Goal: Information Seeking & Learning: Learn about a topic

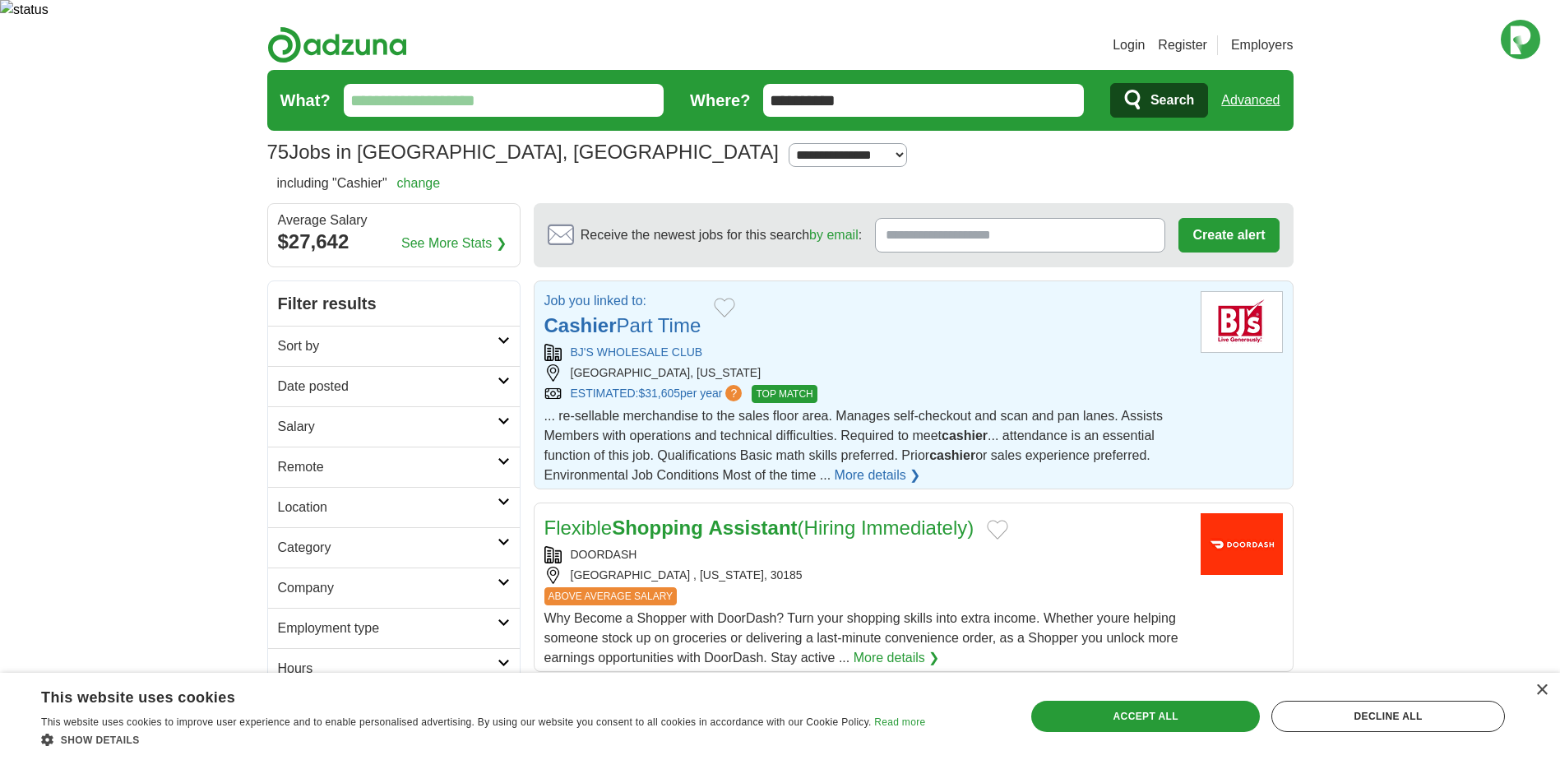
click at [401, 366] on link "Date posted" at bounding box center [394, 386] width 252 height 40
click at [347, 439] on link "Last 3 days" at bounding box center [394, 449] width 232 height 20
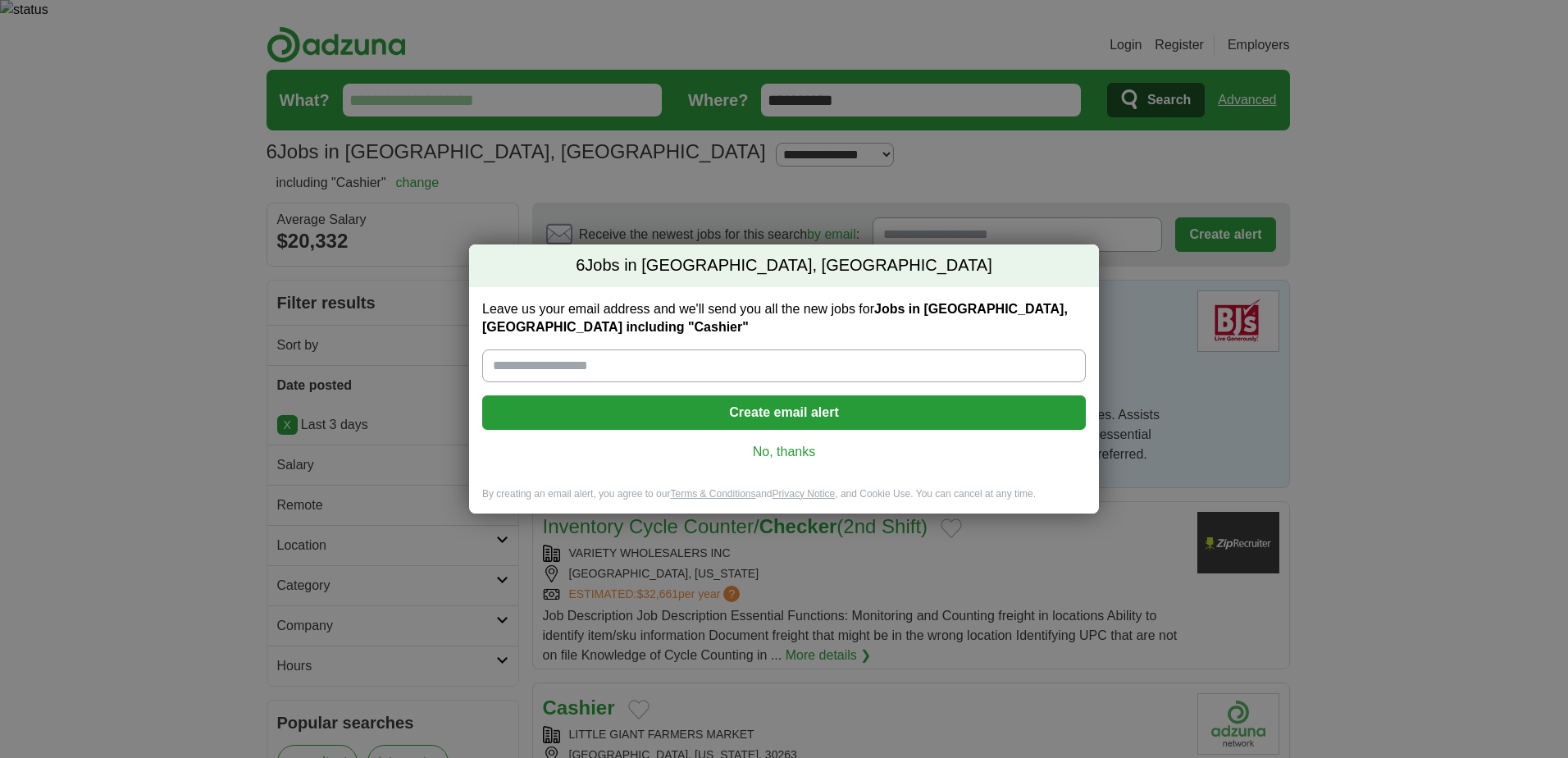
click at [779, 457] on link "No, thanks" at bounding box center [784, 452] width 577 height 18
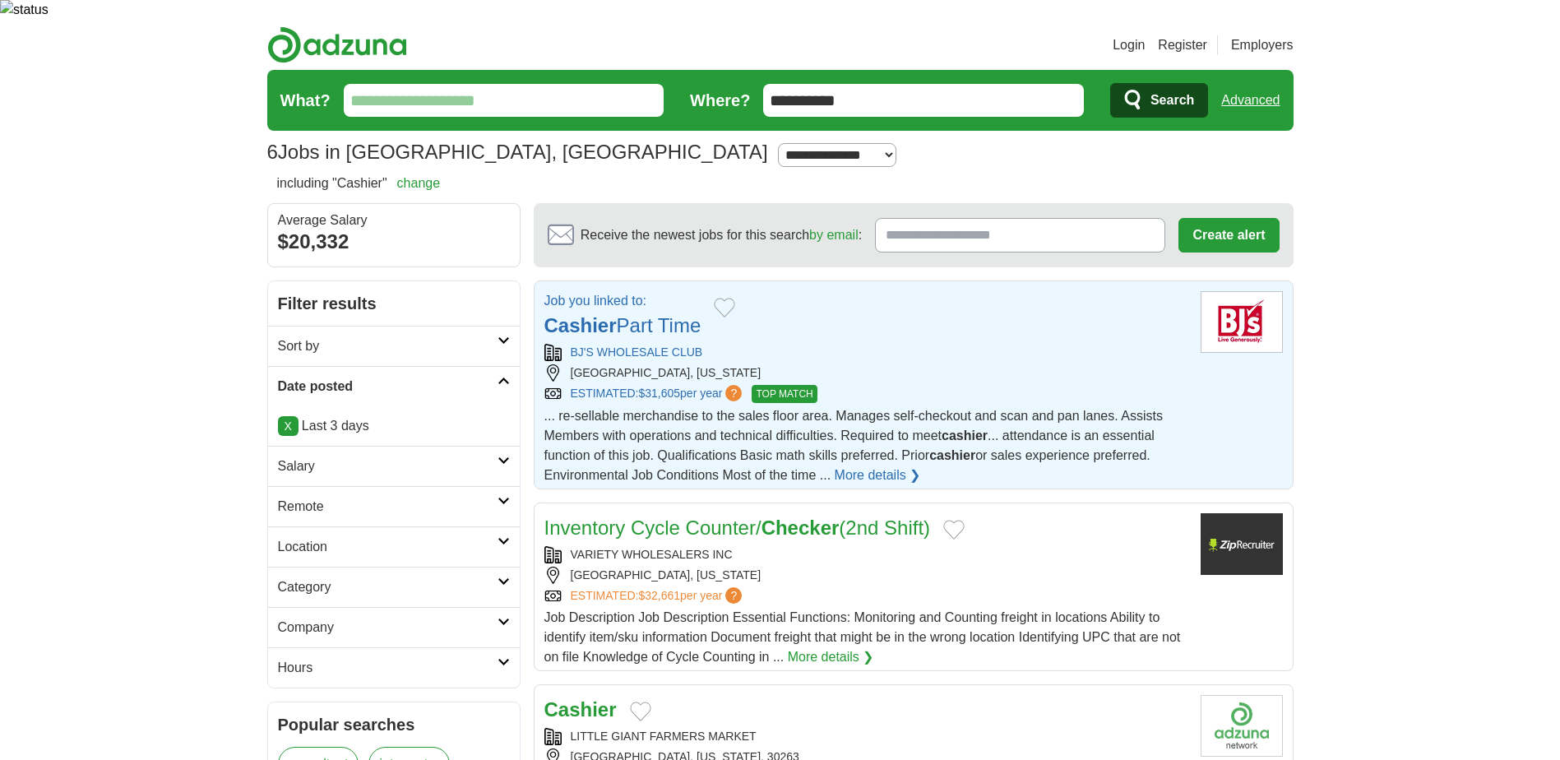
click at [776, 456] on span "... re-sellable merchandise to the sales floor area. Manages self-checkout and …" at bounding box center [854, 445] width 619 height 73
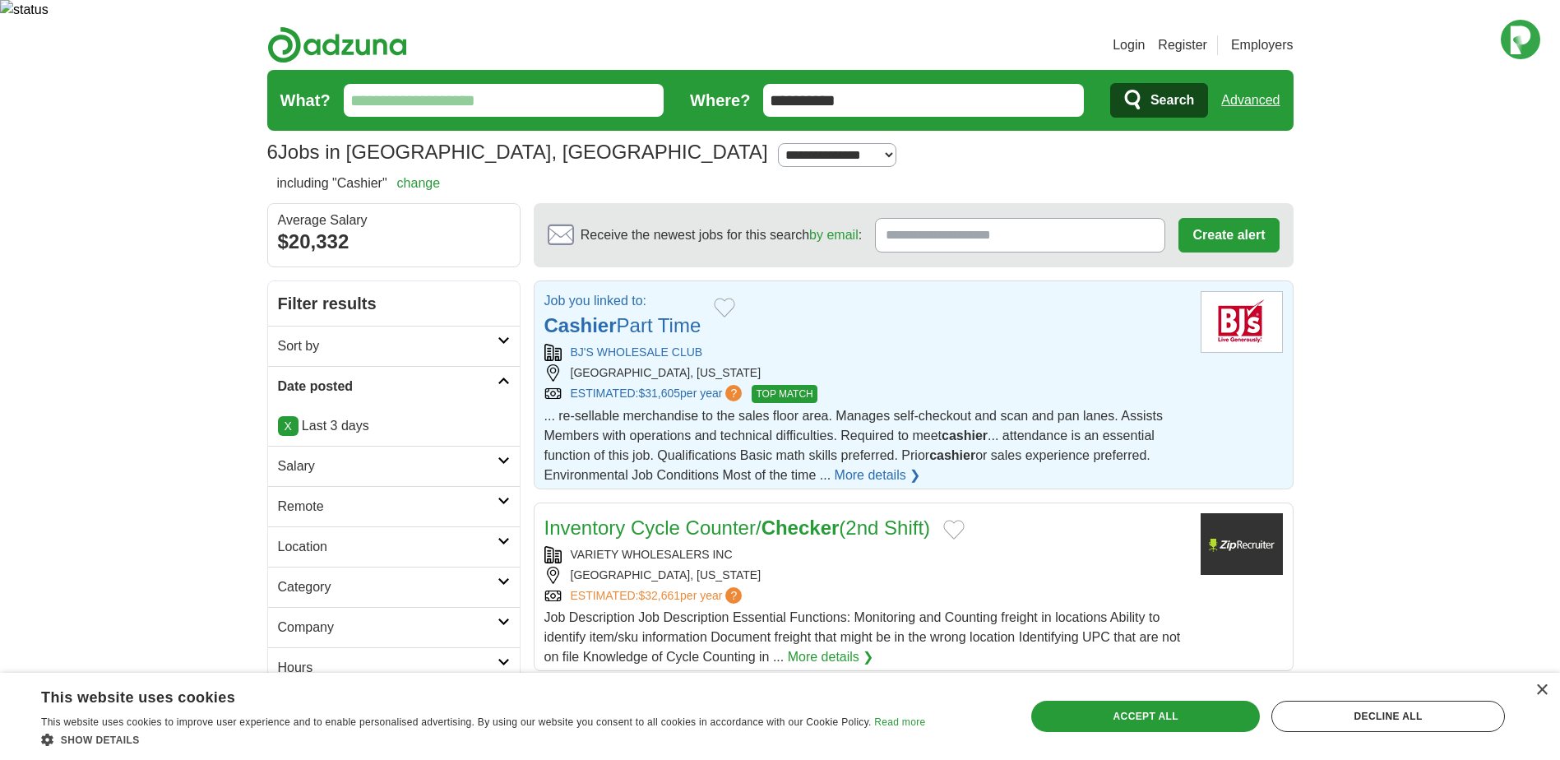
click at [865, 466] on link "More details ❯" at bounding box center [878, 476] width 86 height 20
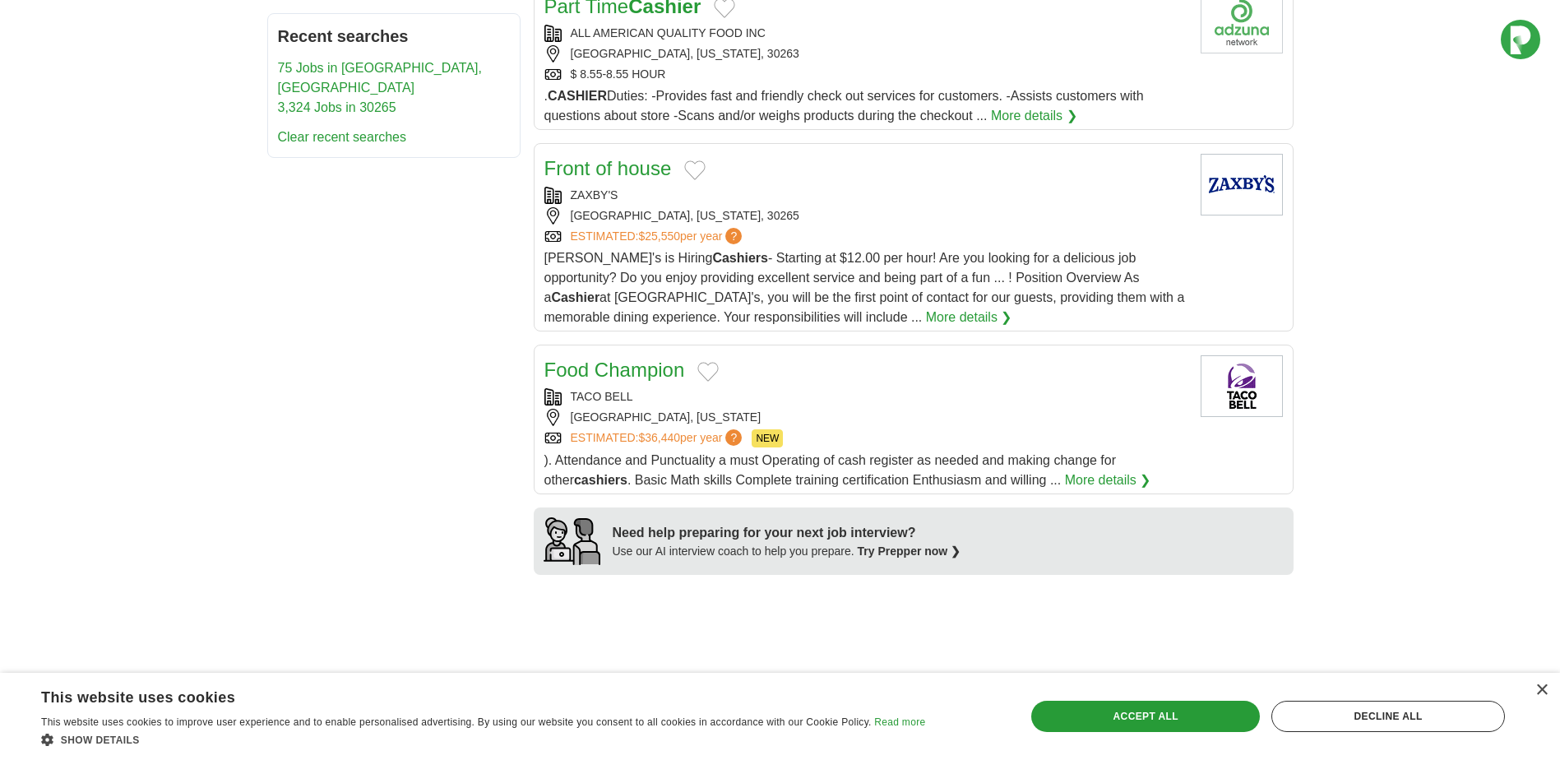
scroll to position [987, 0]
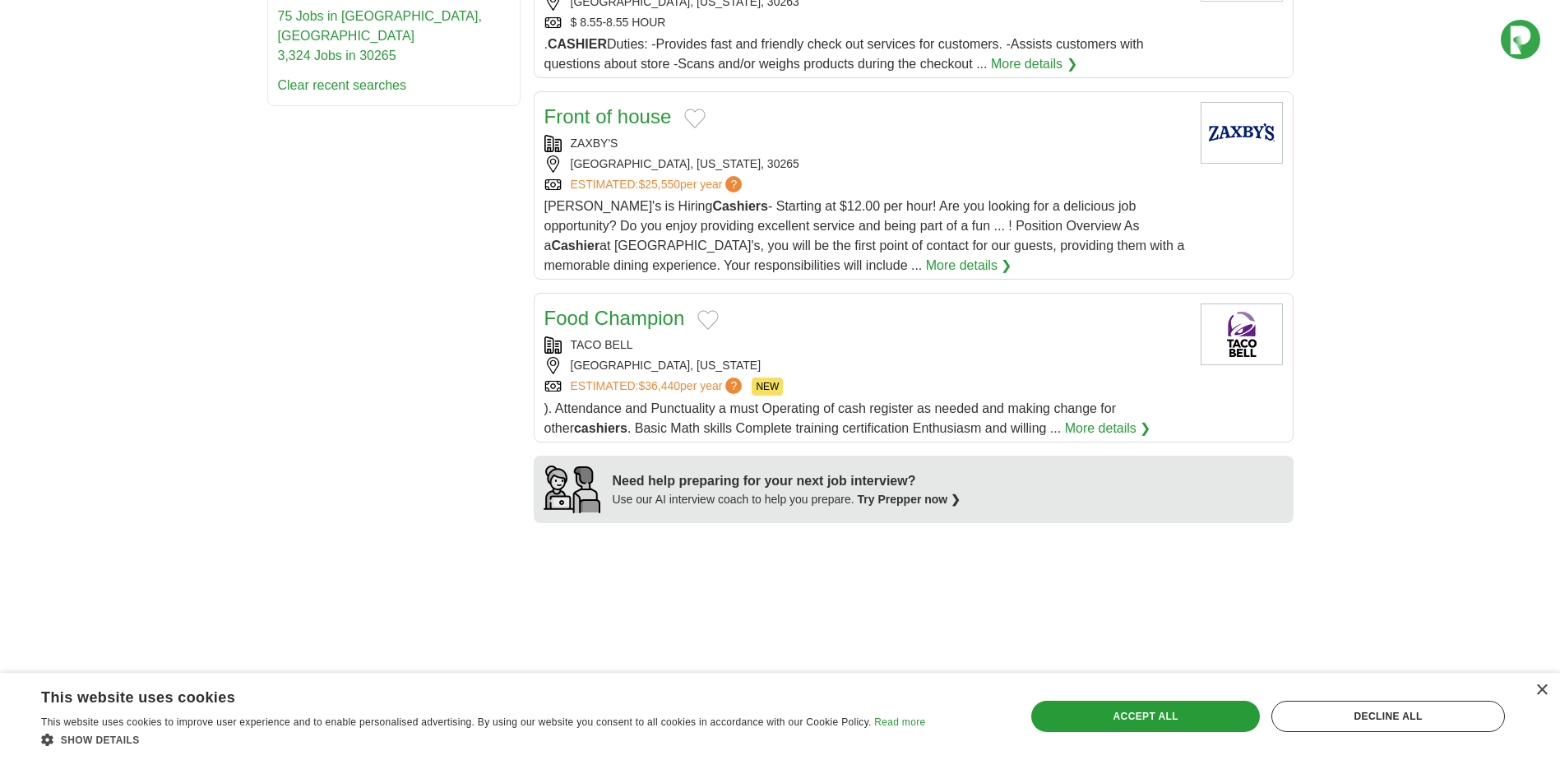
click at [1102, 419] on link "More details ❯" at bounding box center [1108, 429] width 86 height 20
